Goal: Information Seeking & Learning: Check status

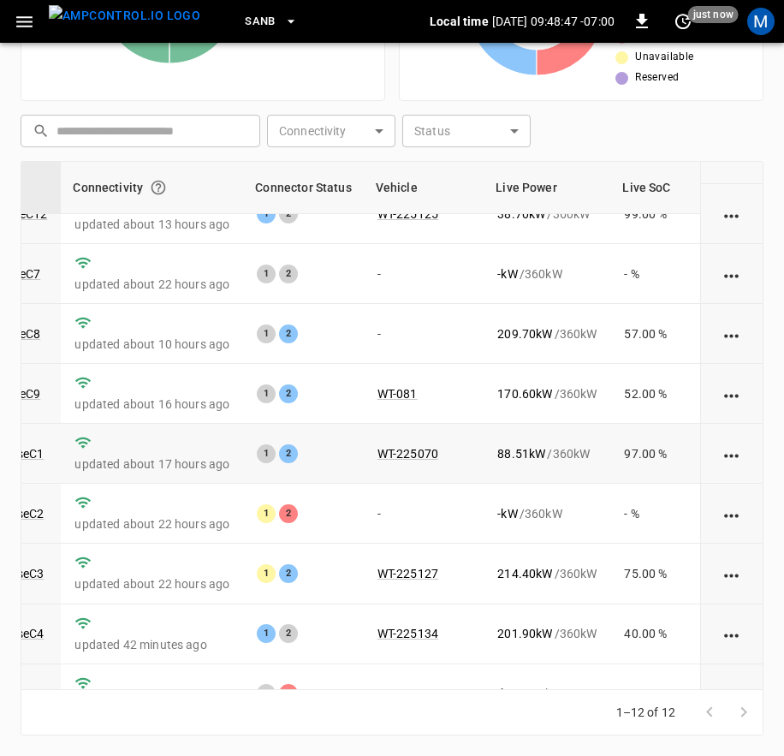
scroll to position [265, 205]
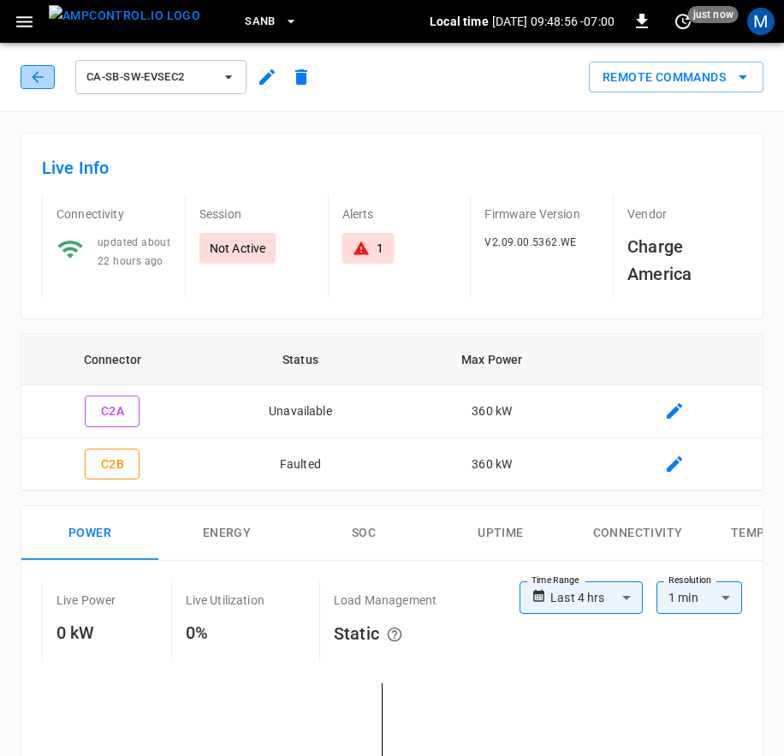
click at [35, 78] on icon "button" at bounding box center [37, 77] width 17 height 17
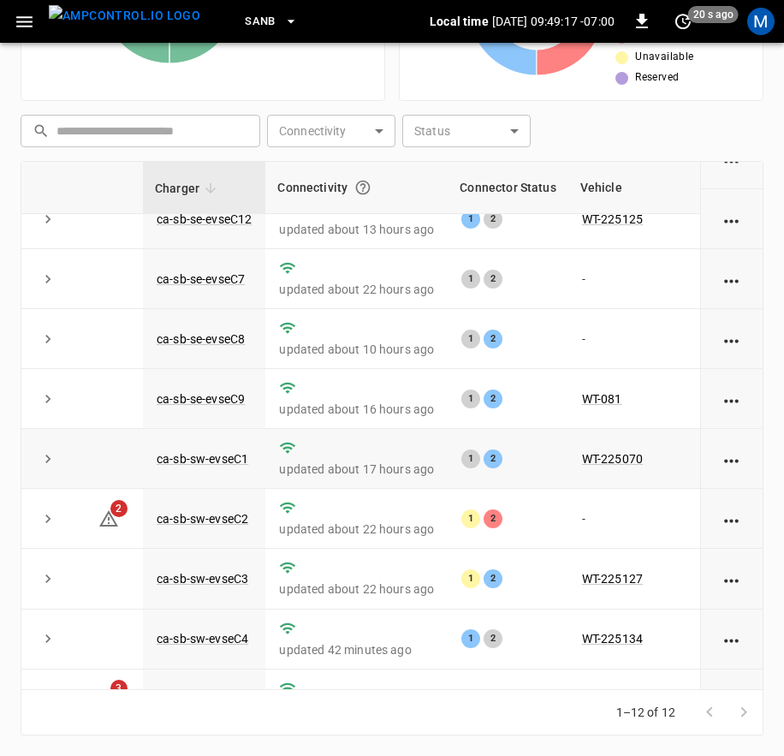
scroll to position [265, 0]
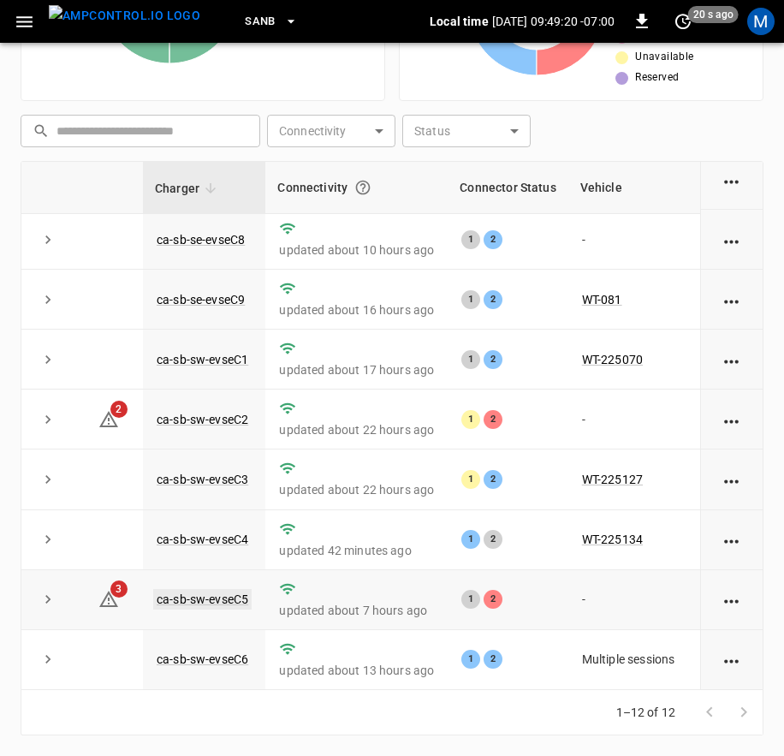
click at [240, 589] on link "ca-sb-sw-evseC5" at bounding box center [202, 599] width 98 height 21
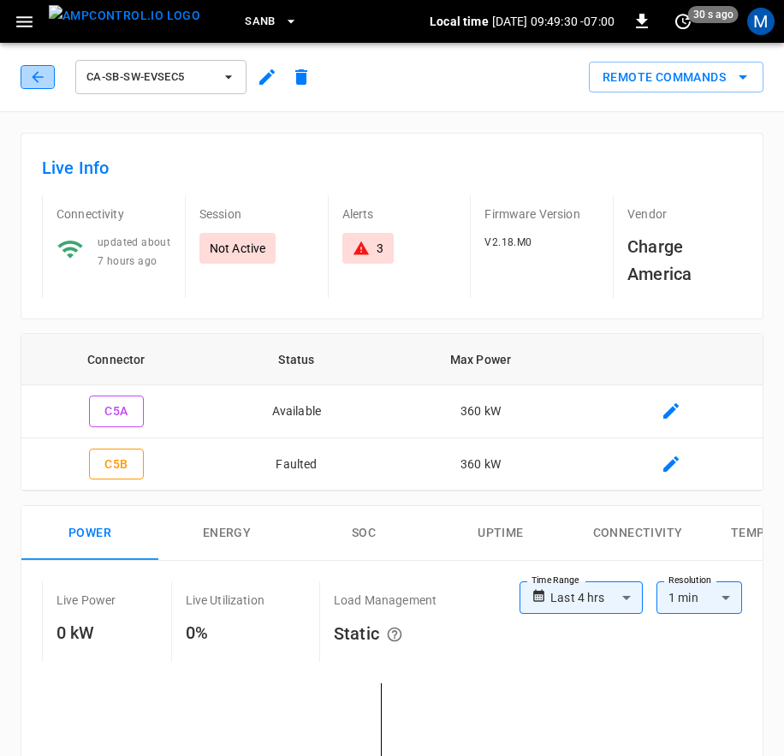
click at [32, 72] on icon "button" at bounding box center [37, 77] width 17 height 17
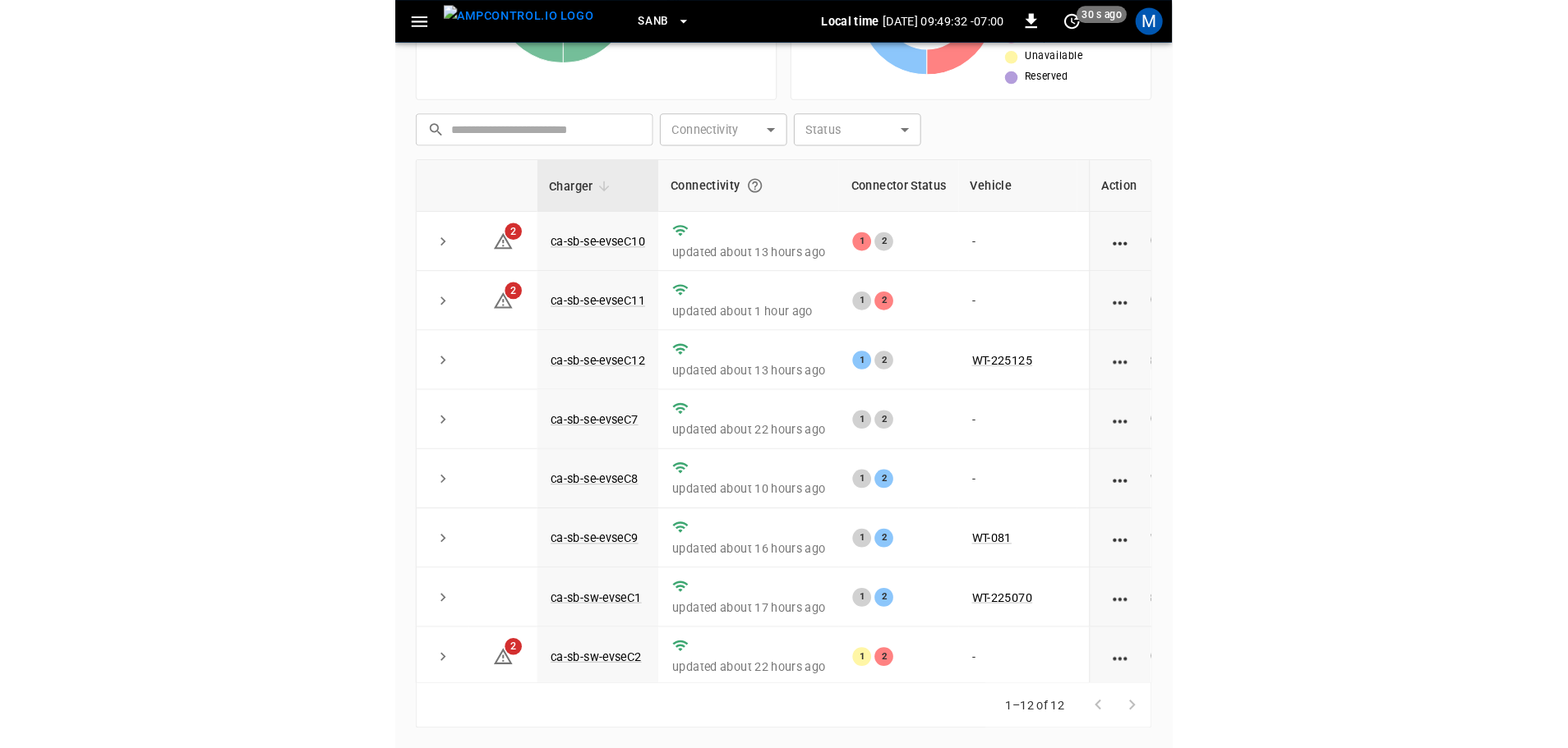
scroll to position [167, 0]
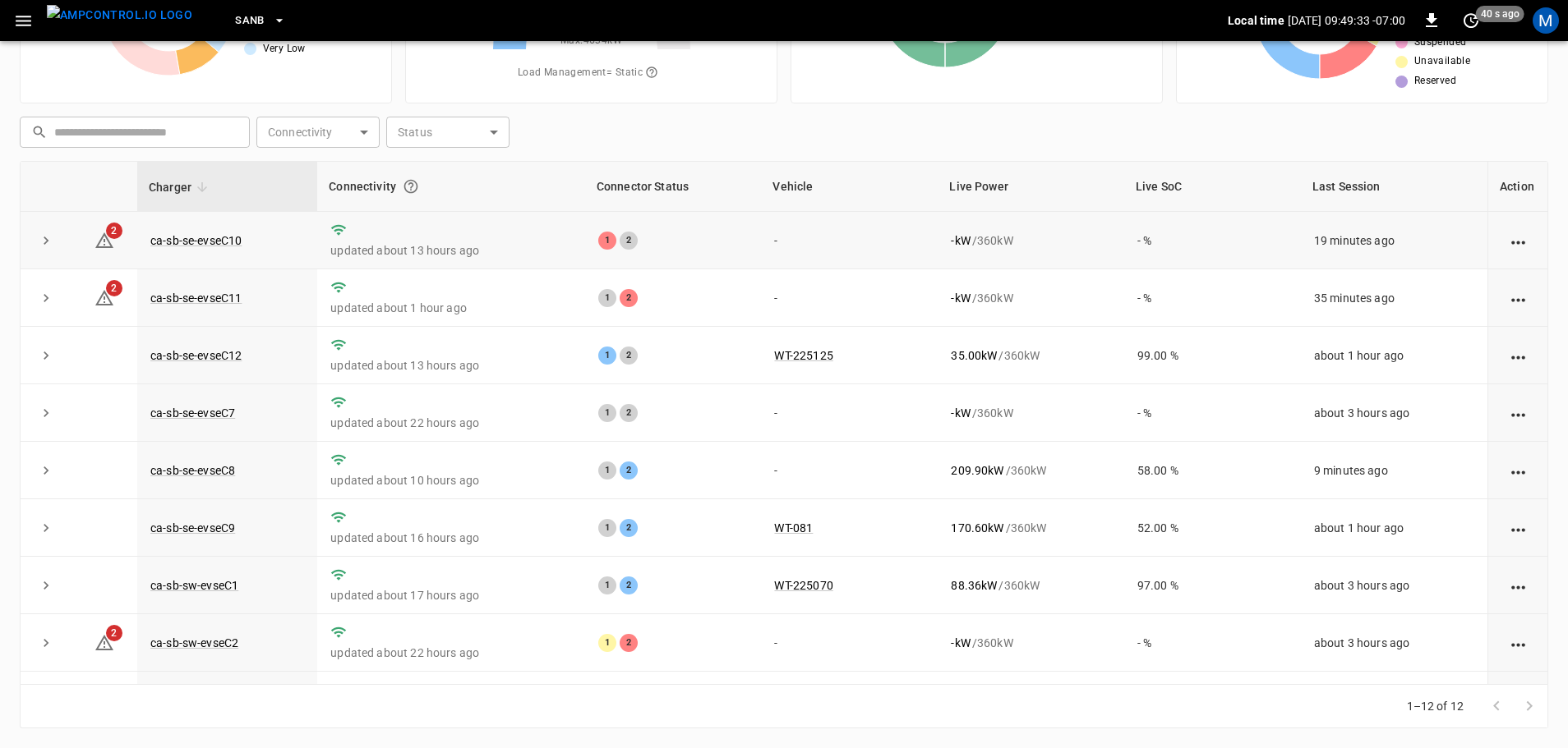
click at [243, 236] on td "ca-sb-se-evseC10" at bounding box center [227, 241] width 180 height 58
click at [240, 237] on link "ca-sb-se-evseC10" at bounding box center [196, 241] width 98 height 20
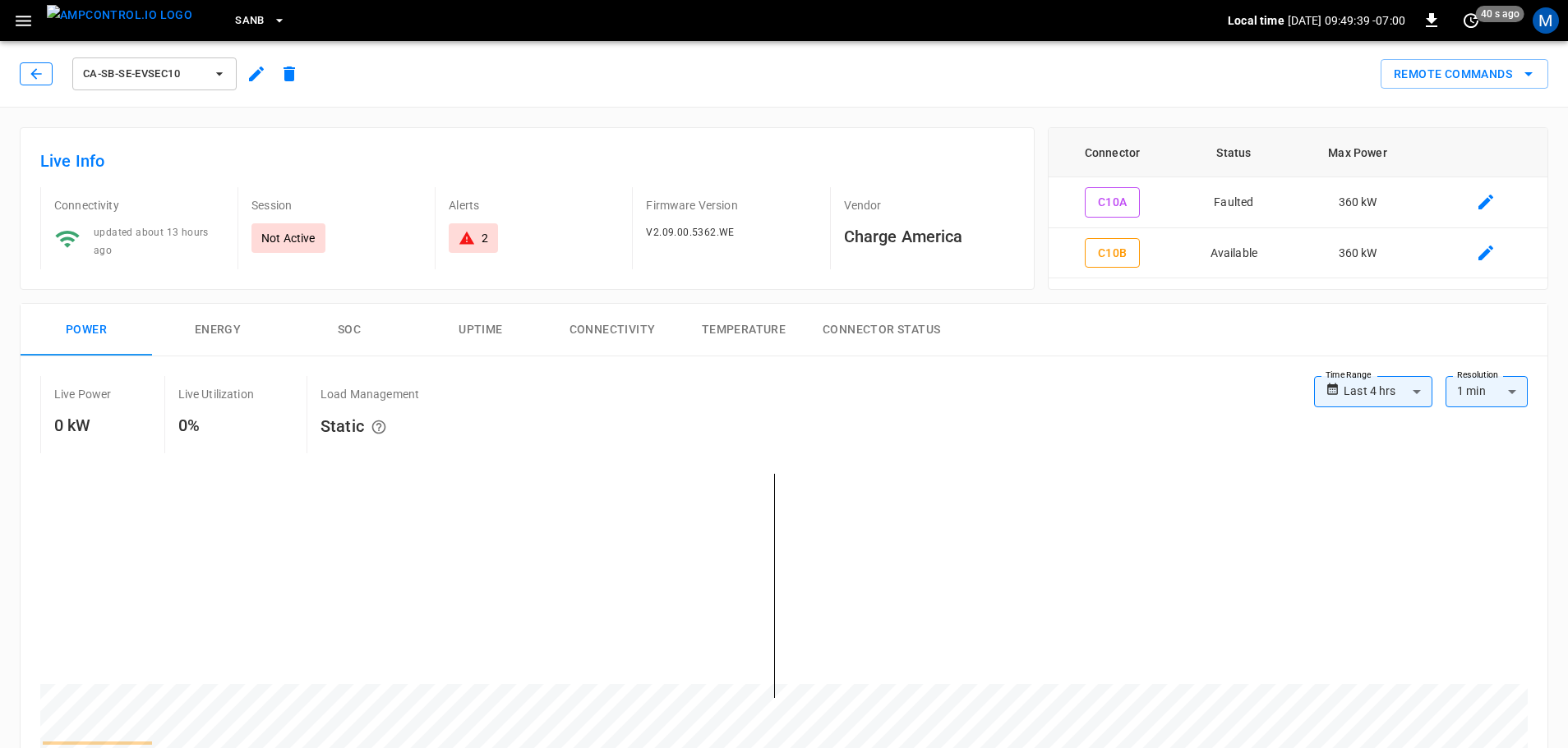
click at [53, 74] on div "ca-sb-se-evseC10" at bounding box center [163, 74] width 286 height 39
click at [48, 72] on button "button" at bounding box center [36, 74] width 33 height 23
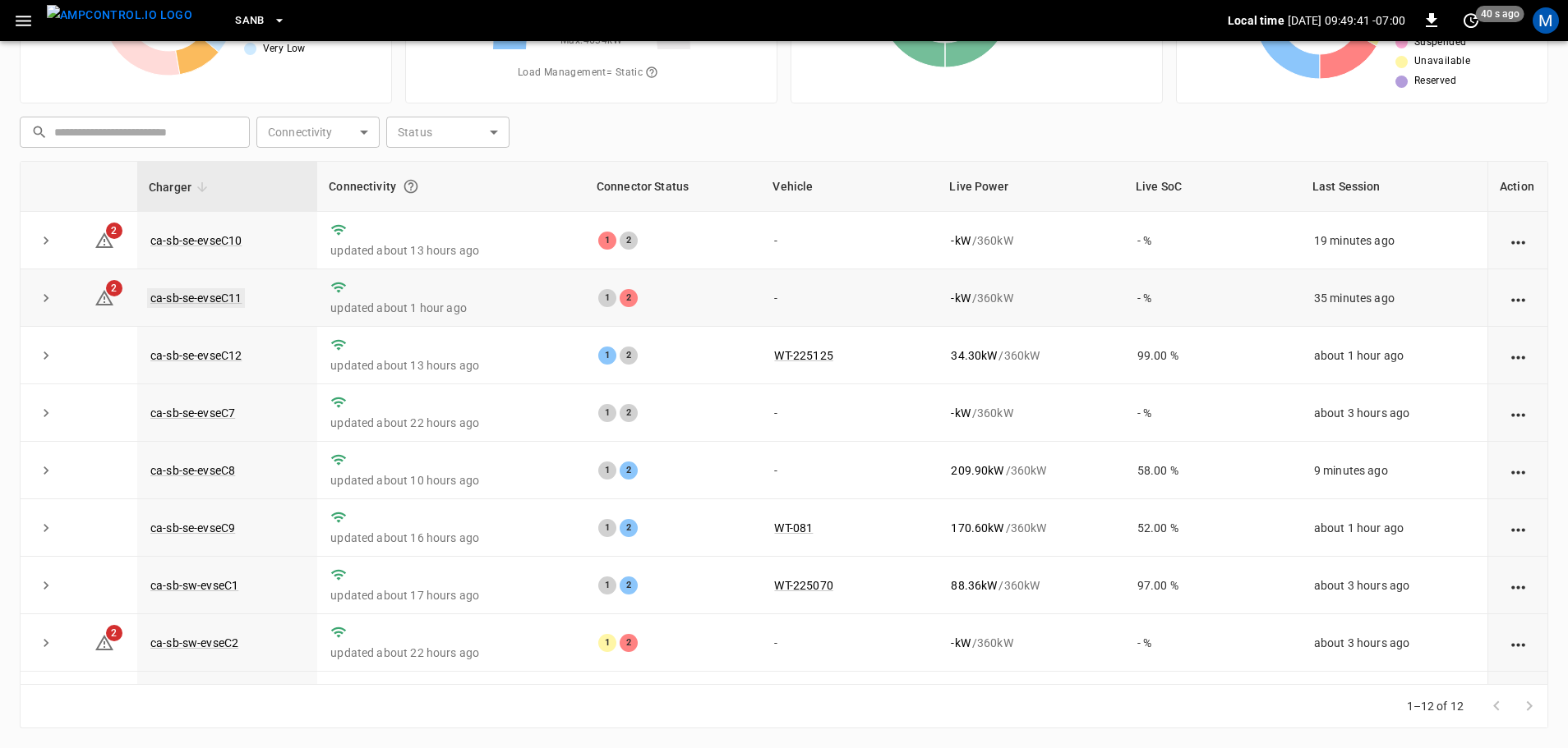
click at [190, 298] on link "ca-sb-se-evseC11" at bounding box center [196, 298] width 98 height 20
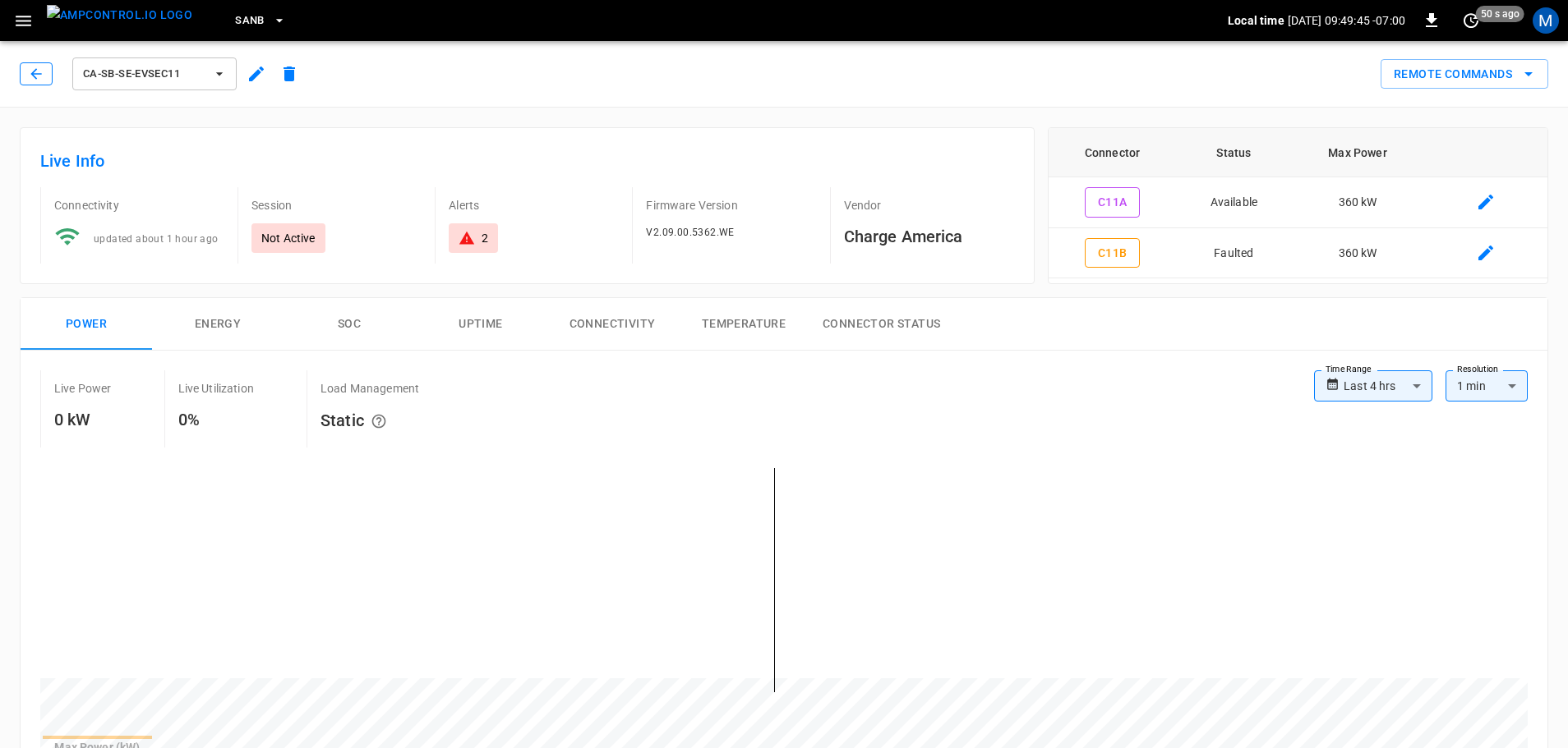
click at [32, 84] on button "button" at bounding box center [36, 74] width 33 height 23
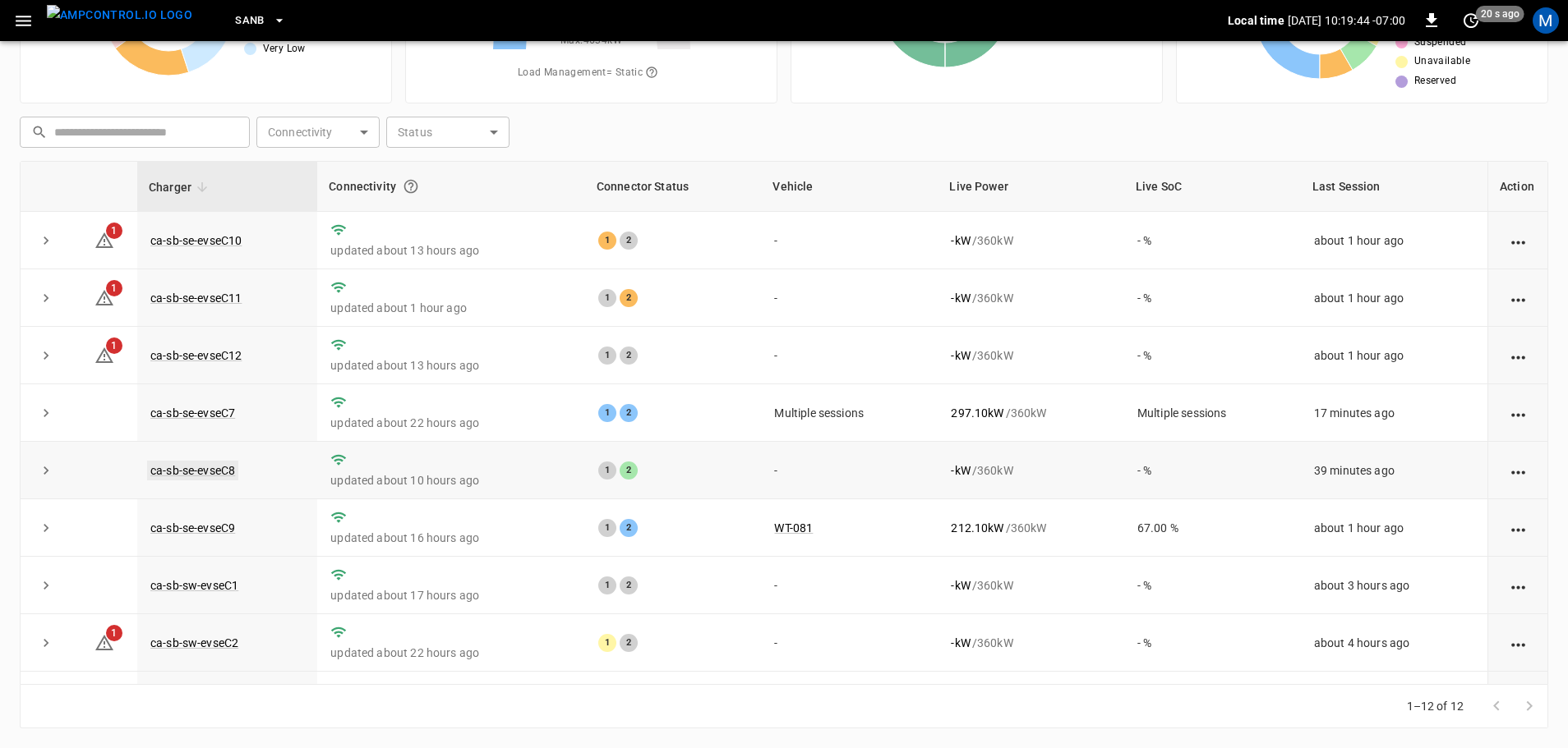
click at [226, 469] on link "ca-sb-se-evseC8" at bounding box center [192, 470] width 91 height 20
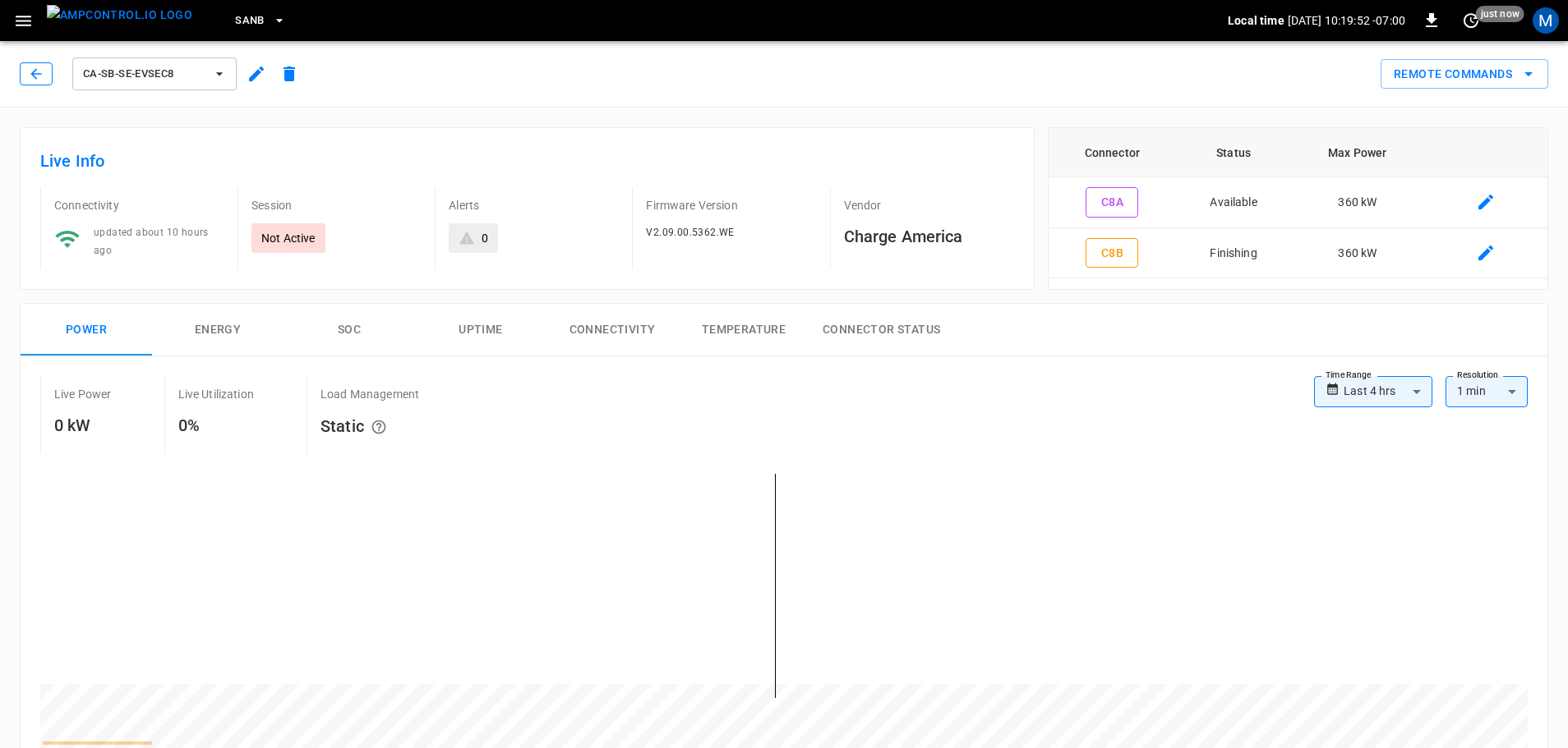
click at [40, 78] on icon "button" at bounding box center [36, 74] width 16 height 16
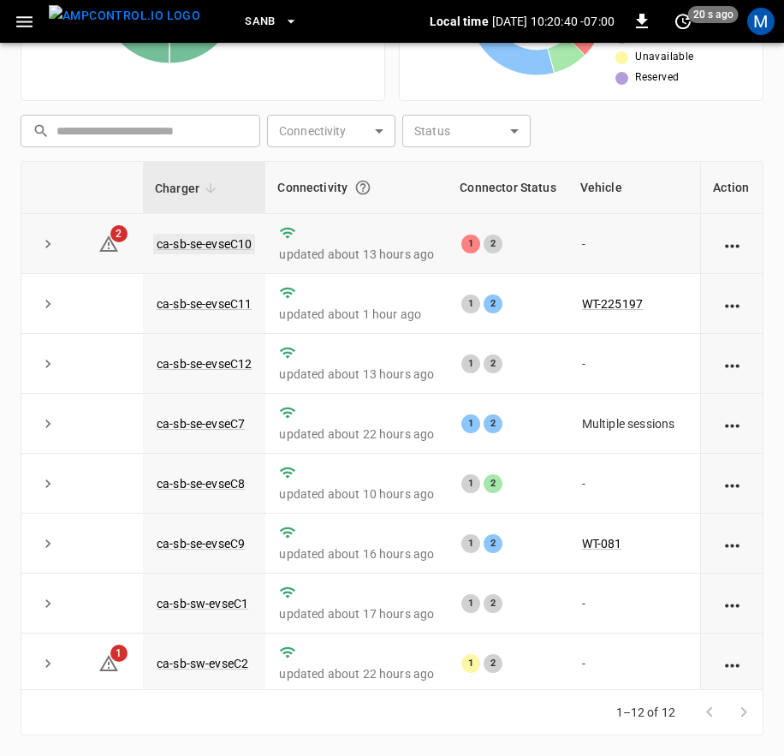
click at [226, 247] on link "ca-sb-se-evseC10" at bounding box center [204, 244] width 102 height 21
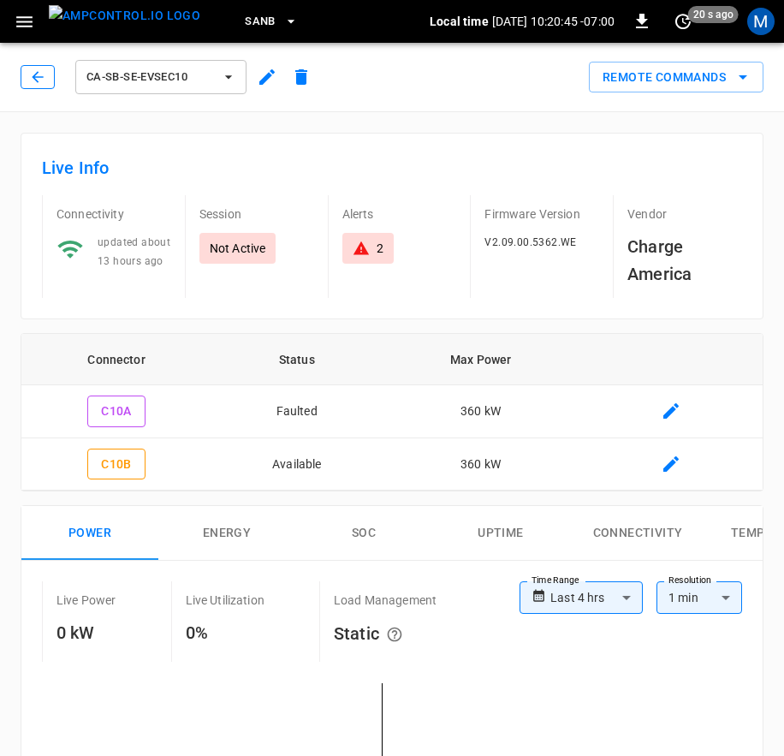
click at [50, 77] on button "button" at bounding box center [38, 77] width 34 height 24
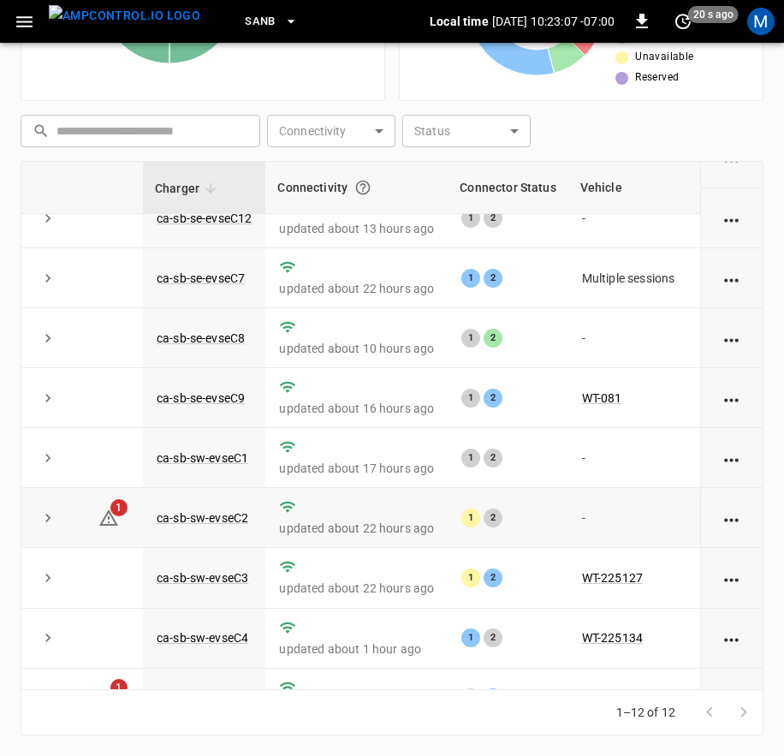
scroll to position [265, 0]
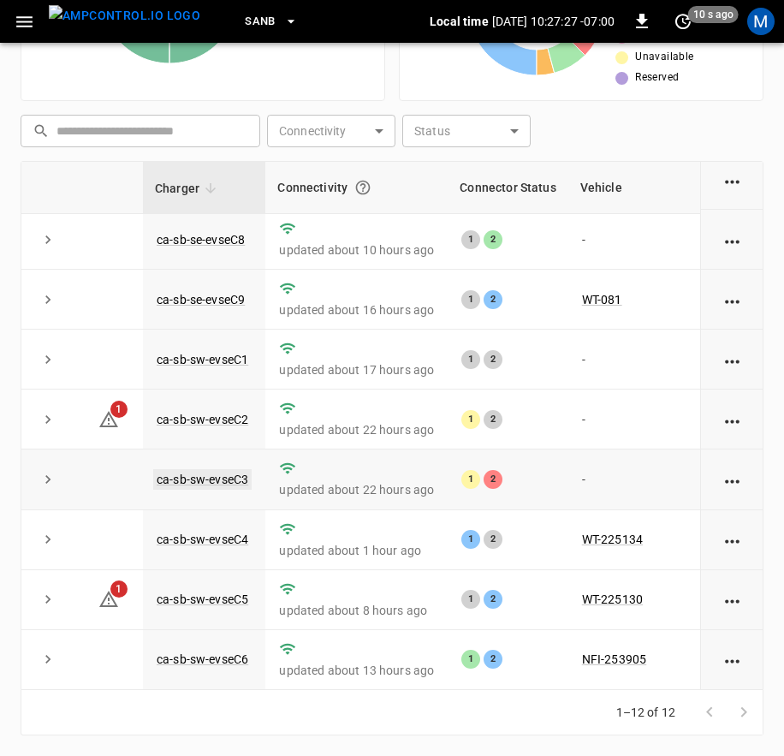
click at [194, 469] on link "ca-sb-sw-evseC3" at bounding box center [202, 479] width 98 height 21
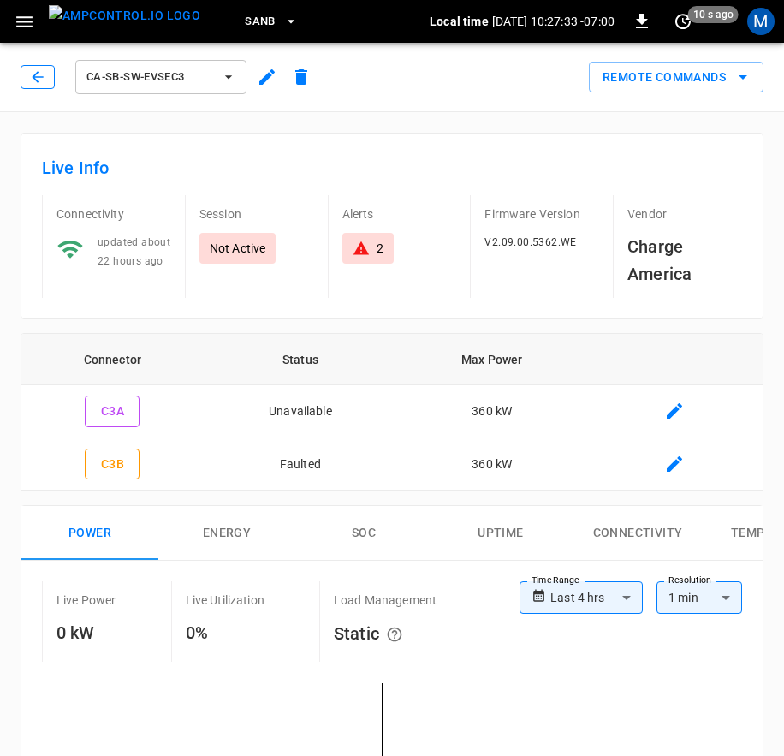
click at [39, 79] on icon "button" at bounding box center [37, 77] width 17 height 17
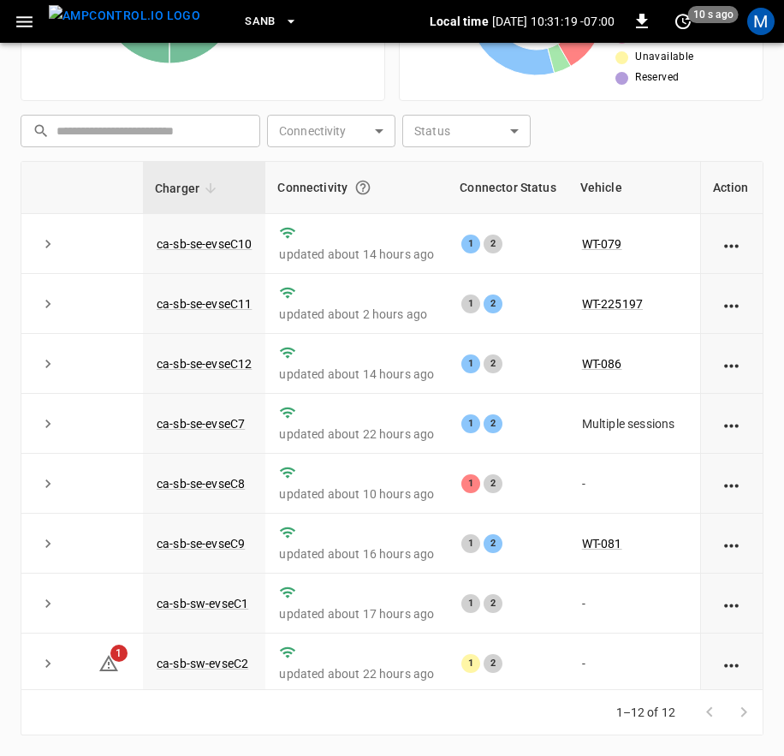
scroll to position [265, 0]
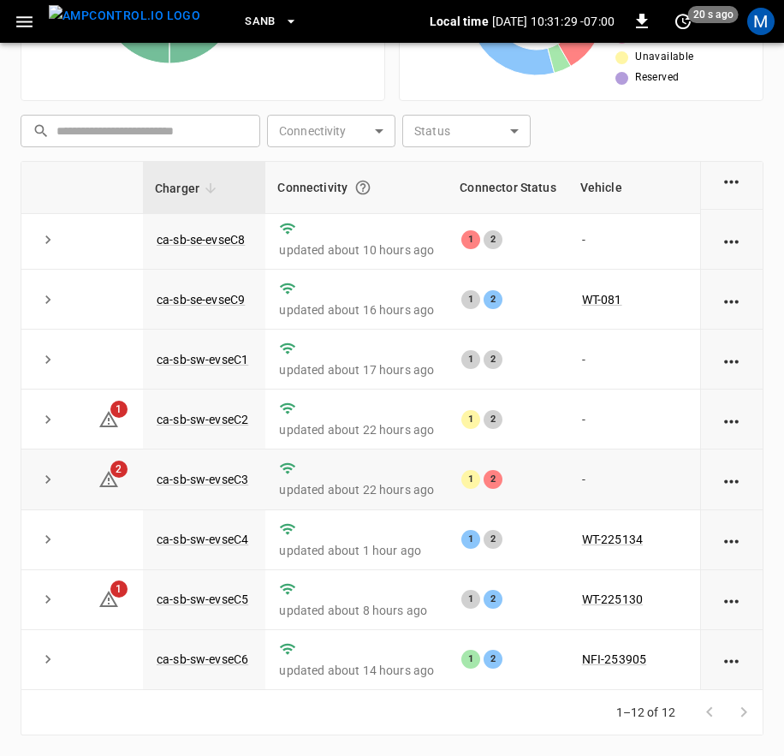
click at [249, 456] on td "ca-sb-sw-evseC3" at bounding box center [204, 480] width 122 height 60
click at [240, 469] on link "ca-sb-sw-evseC3" at bounding box center [202, 479] width 98 height 21
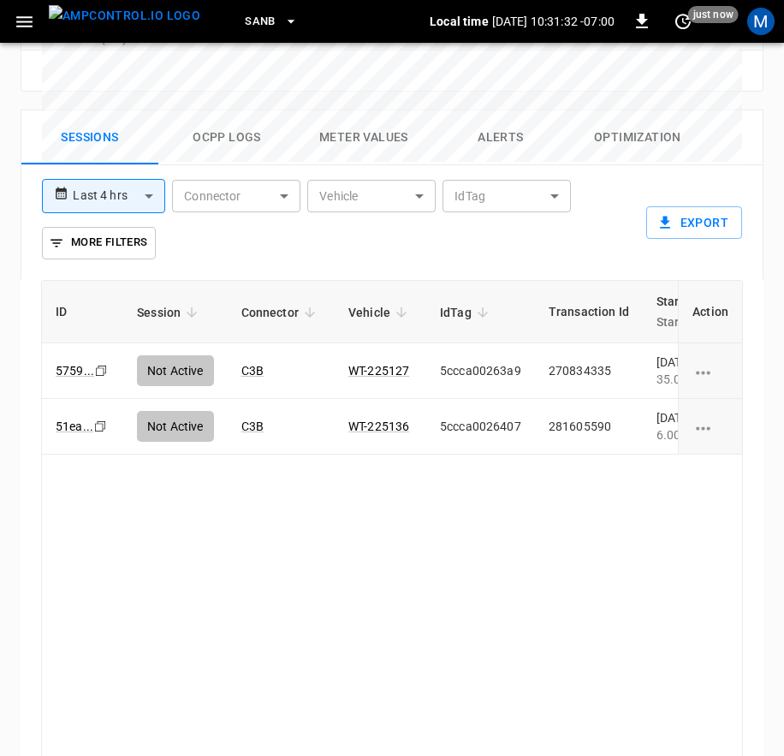
scroll to position [1070, 0]
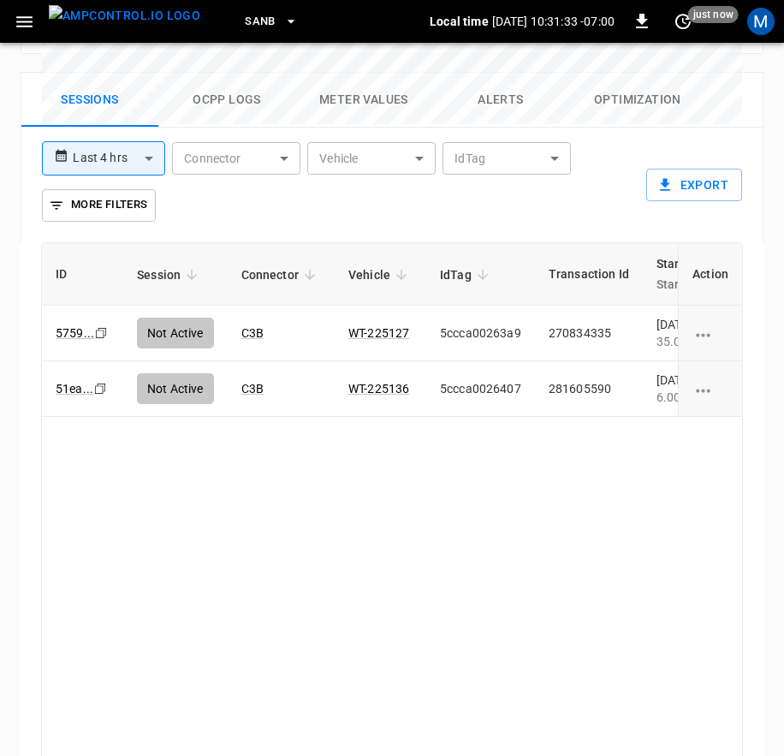
drag, startPoint x: 338, startPoint y: 675, endPoint x: 415, endPoint y: 682, distance: 77.4
click at [415, 682] on div "ID Session Connector Vehicle IdTag Transaction Id Start Time Start SoC End Time…" at bounding box center [392, 506] width 702 height 529
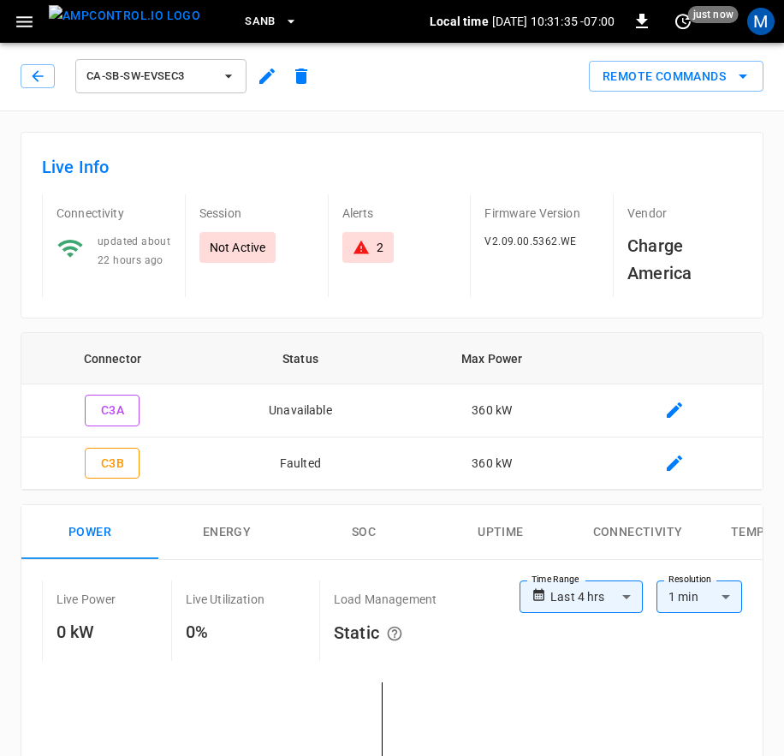
scroll to position [0, 0]
click at [41, 82] on icon "button" at bounding box center [37, 77] width 17 height 17
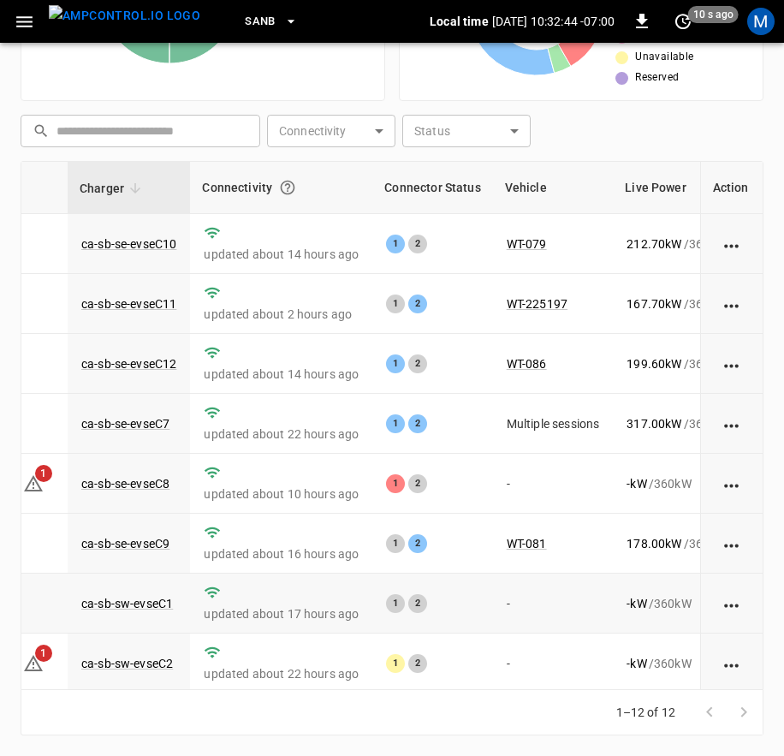
scroll to position [265, 75]
